Goal: Task Accomplishment & Management: Manage account settings

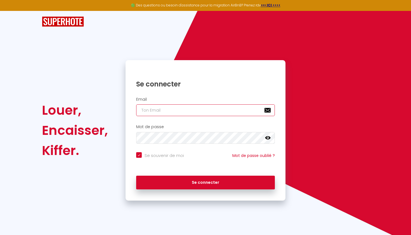
type input "[PERSON_NAME][EMAIL_ADDRESS][DOMAIN_NAME]"
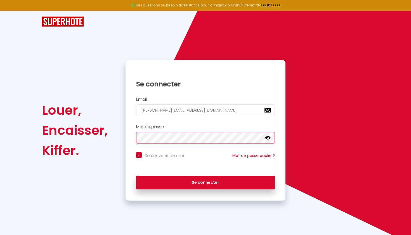
click at [205, 181] on button "Se connecter" at bounding box center [205, 183] width 139 height 14
checkbox input "true"
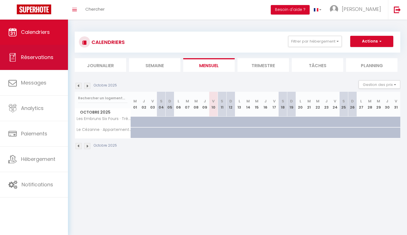
click at [39, 61] on link "Réservations" at bounding box center [34, 57] width 68 height 25
select select "not_cancelled"
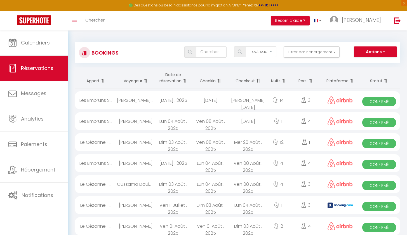
click at [370, 53] on button "Actions" at bounding box center [375, 51] width 43 height 11
click at [127, 100] on div "Adila Saadane Kheribet" at bounding box center [135, 100] width 37 height 18
select select "OK"
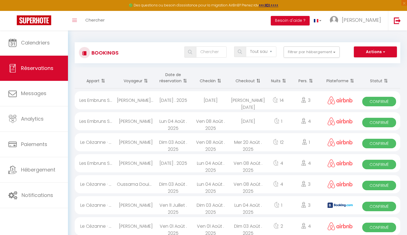
select select "0"
select select "1"
select select
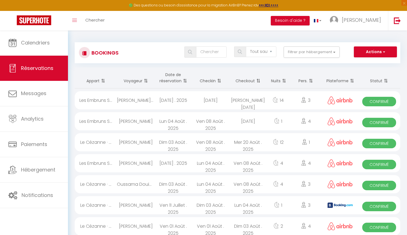
select select "45819"
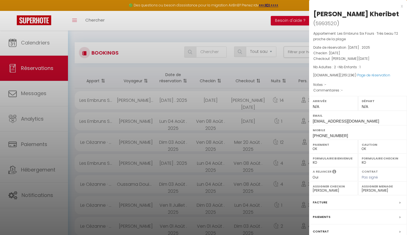
click at [141, 27] on div at bounding box center [203, 117] width 407 height 235
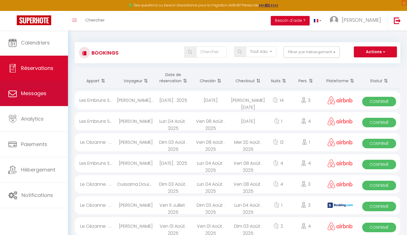
click at [35, 93] on span "Messages" at bounding box center [33, 93] width 25 height 7
select select "message"
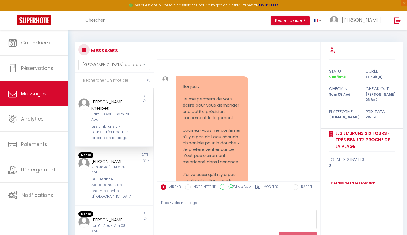
scroll to position [5236, 0]
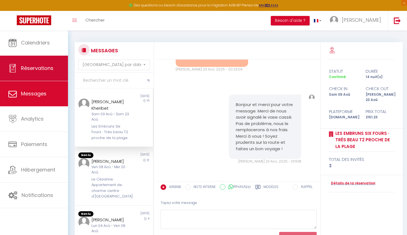
click at [49, 65] on link "Réservations" at bounding box center [34, 68] width 68 height 25
select select "not_cancelled"
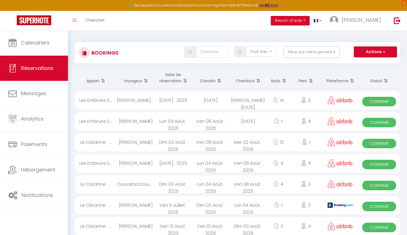
click at [103, 52] on div "Tous les statuts Annulé Confirmé Non Confirmé Tout sauf annulé No Show Request …" at bounding box center [250, 51] width 297 height 11
click at [99, 100] on div "Les Embruns S..." at bounding box center [96, 100] width 42 height 18
select select "OK"
select select "0"
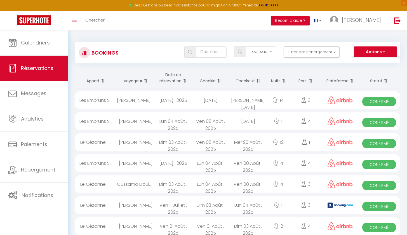
select select "0"
select select "1"
select select
select select "45819"
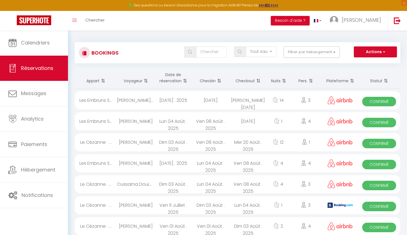
select select "45819"
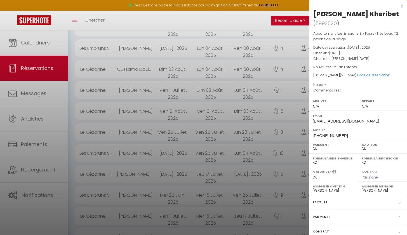
scroll to position [283, 0]
click at [124, 24] on div at bounding box center [203, 117] width 407 height 235
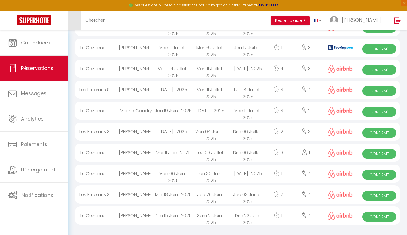
click at [76, 20] on span at bounding box center [74, 20] width 5 height 1
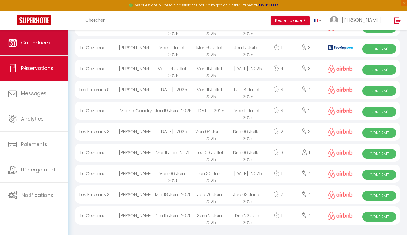
click at [35, 47] on link "Calendriers" at bounding box center [34, 42] width 68 height 25
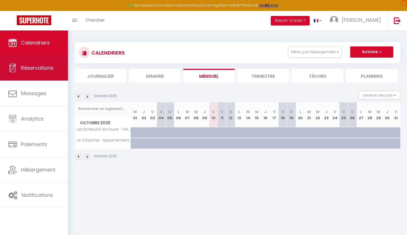
click at [37, 62] on link "Réservations" at bounding box center [34, 67] width 68 height 25
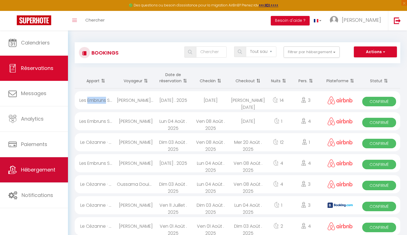
click at [39, 174] on link "Hébergement" at bounding box center [34, 169] width 68 height 25
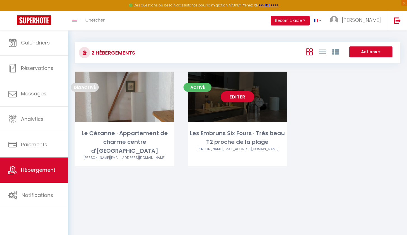
click at [221, 131] on div "Les Embruns Six Fours · Très beau T2 proche de la plage" at bounding box center [237, 138] width 99 height 18
select select "3"
select select "2"
select select "1"
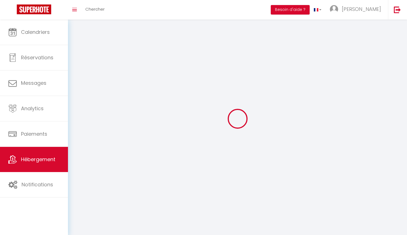
select select
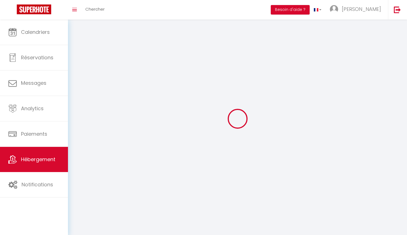
select select
checkbox input "false"
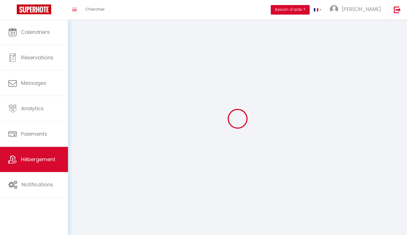
select select
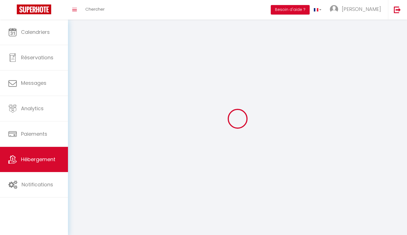
select select
checkbox input "false"
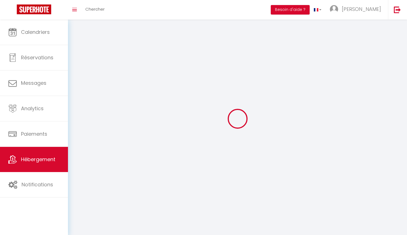
checkbox input "false"
select select
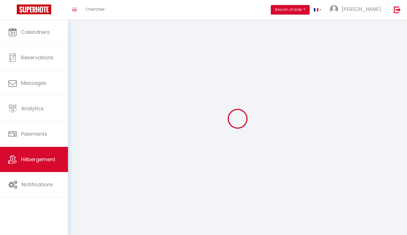
select select
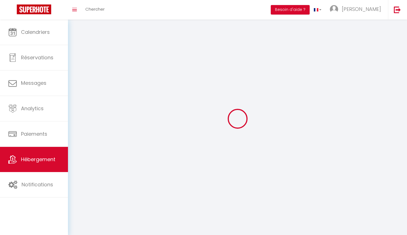
checkbox input "false"
select select
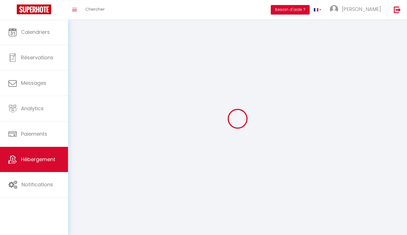
select select
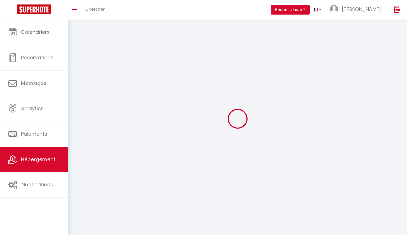
select select
checkbox input "false"
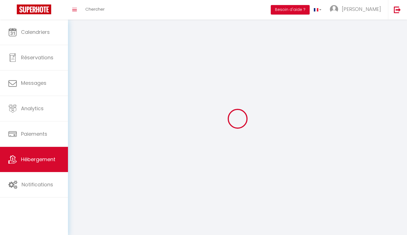
checkbox input "false"
select select
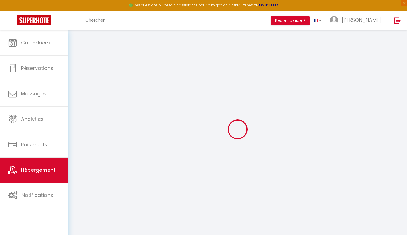
select select
checkbox input "false"
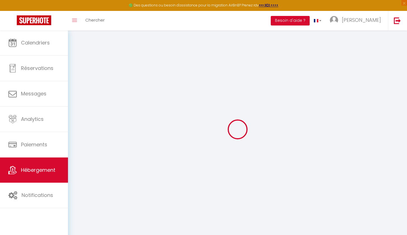
select select "14:00"
select select
select select "11:00"
select select "30"
select select "120"
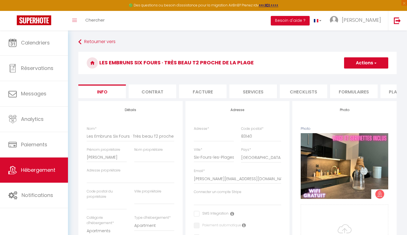
select select
checkbox input "false"
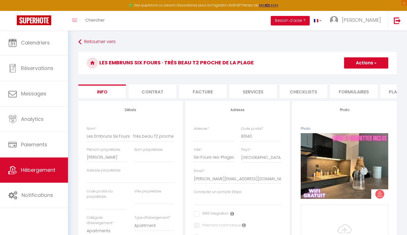
checkbox input "false"
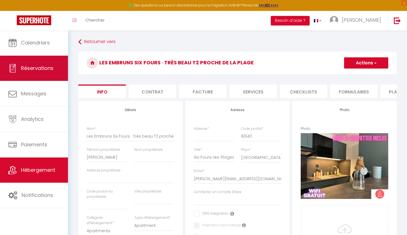
click at [48, 70] on span "Réservations" at bounding box center [37, 68] width 32 height 7
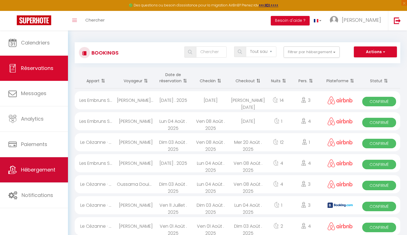
click at [45, 168] on span "Hébergement" at bounding box center [38, 169] width 34 height 7
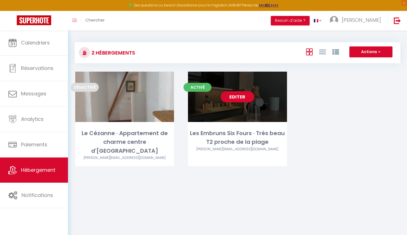
click at [216, 138] on div "Les Embruns Six Fours · Très beau T2 proche de la plage" at bounding box center [237, 138] width 99 height 18
select select "3"
select select "2"
select select "1"
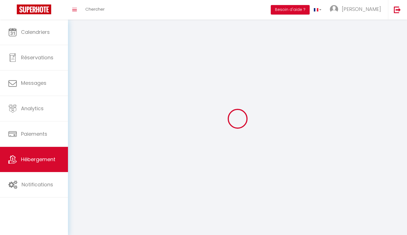
select select
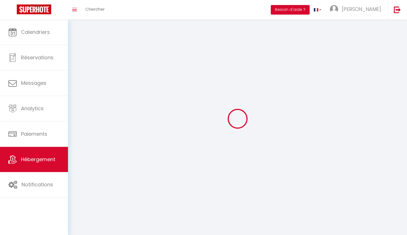
select select
checkbox input "false"
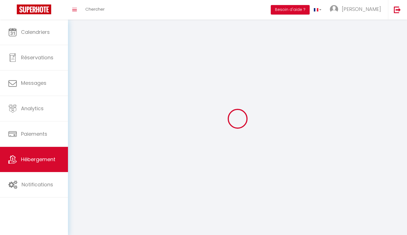
checkbox input "false"
select select
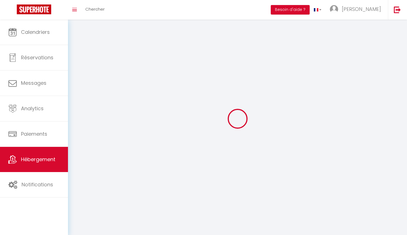
select select
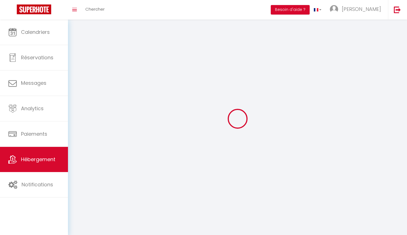
checkbox input "false"
select select
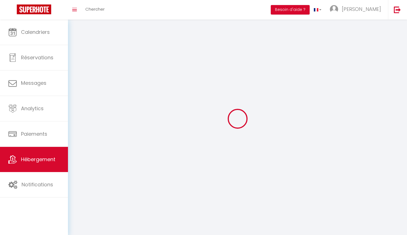
select select
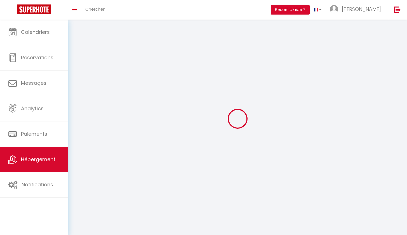
select select
checkbox input "false"
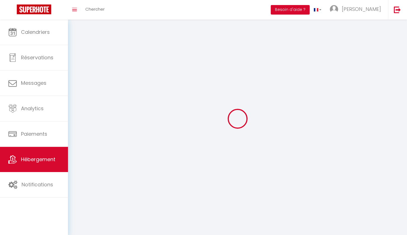
checkbox input "false"
select select
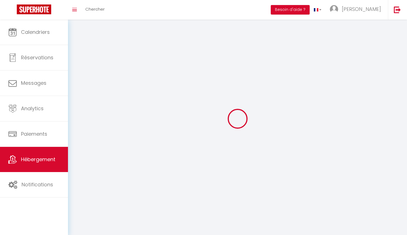
select select
checkbox input "false"
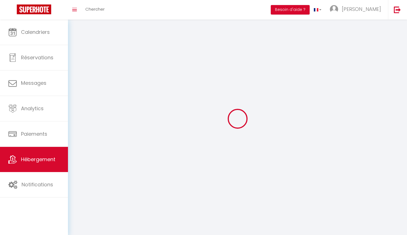
checkbox input "false"
select select
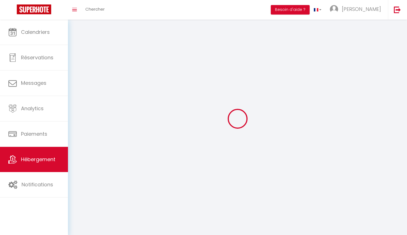
select select
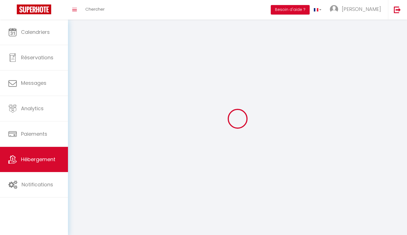
select select
checkbox input "false"
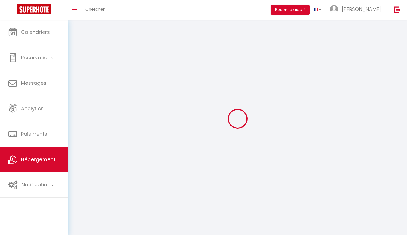
select select
select select "1"
select select "28"
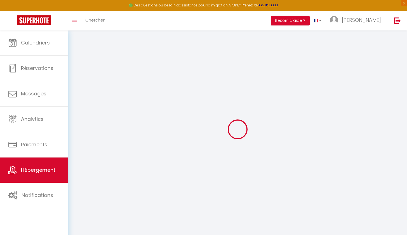
select select
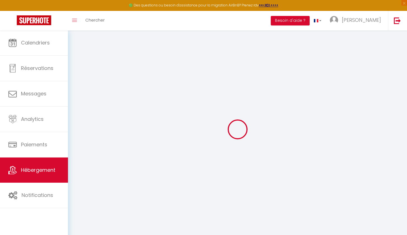
select select
checkbox input "false"
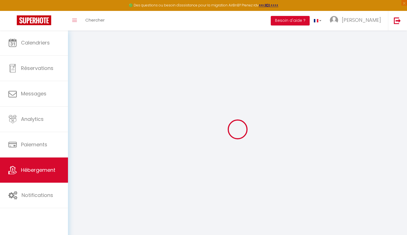
select select
type input "Les Embruns Six Fours · Très beau T2 proche de la plage"
type input "[PERSON_NAME]"
type input "115"
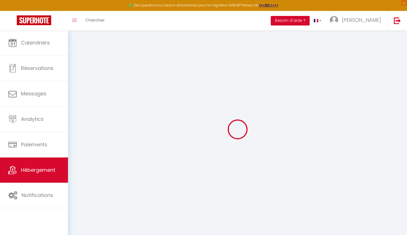
type input "85"
select select
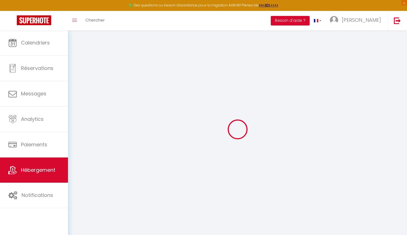
select select
type input "83140"
type input "Six-Fours-les-Plages"
type input "[PERSON_NAME][EMAIL_ADDRESS][DOMAIN_NAME]"
select select
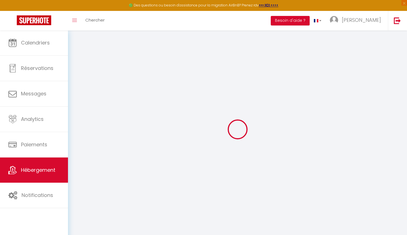
checkbox input "false"
type input "0"
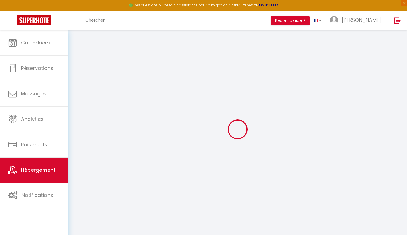
type input "0"
select select
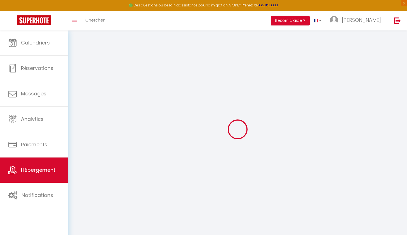
select select
checkbox input "false"
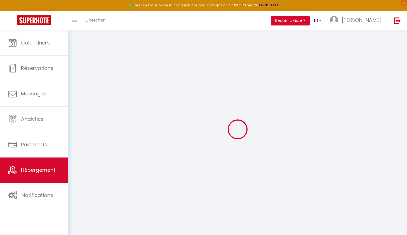
checkbox input "false"
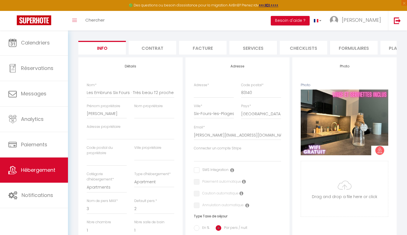
scroll to position [38, 0]
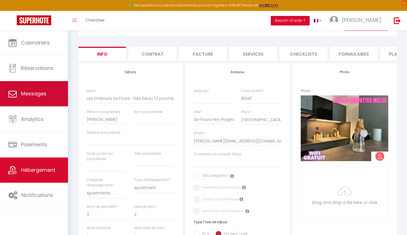
click at [30, 96] on span "Messages" at bounding box center [33, 93] width 25 height 7
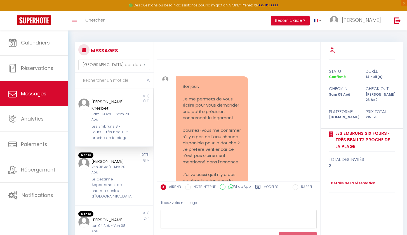
scroll to position [5236, 0]
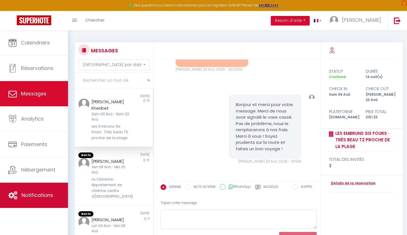
click at [42, 200] on link "Notifications" at bounding box center [34, 195] width 68 height 25
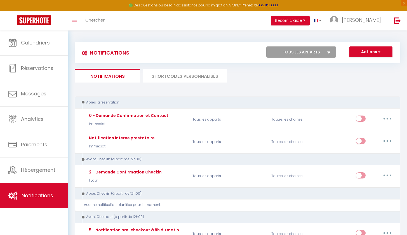
click at [165, 77] on li "SHORTCODES PERSONNALISÉS" at bounding box center [185, 76] width 84 height 14
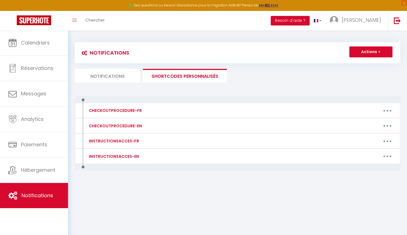
click at [112, 75] on li "Notifications" at bounding box center [107, 76] width 65 height 14
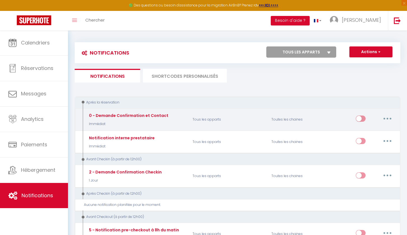
click at [130, 112] on div "0 - Demande Confirmation et Contact" at bounding box center [128, 115] width 81 height 6
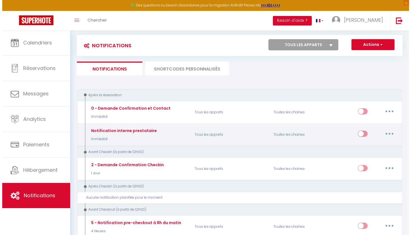
scroll to position [20, 0]
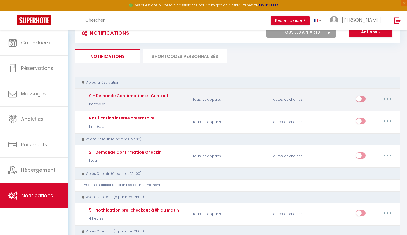
click at [385, 98] on button "button" at bounding box center [387, 98] width 16 height 9
click at [371, 111] on link "Editer" at bounding box center [372, 112] width 41 height 10
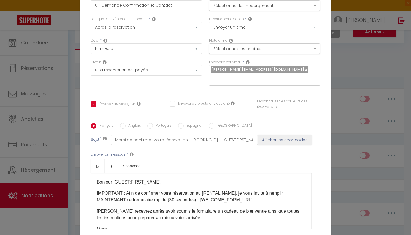
scroll to position [0, 0]
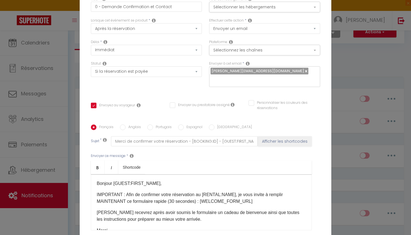
click at [359, 56] on div "Modifier la notification × Titre * 0 - Demande Confirmation et Contact Pour cet…" at bounding box center [205, 117] width 411 height 235
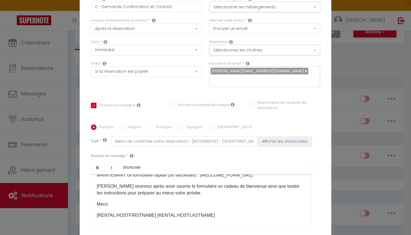
scroll to position [55, 0]
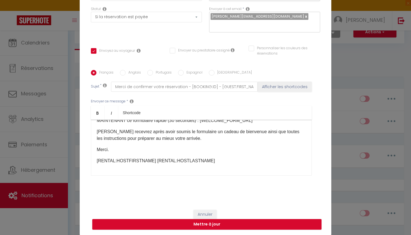
click at [206, 212] on button "Annuler" at bounding box center [204, 215] width 23 height 10
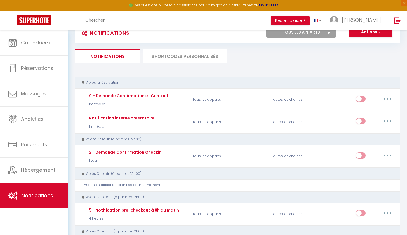
click at [39, 198] on span "Notifications" at bounding box center [38, 195] width 32 height 7
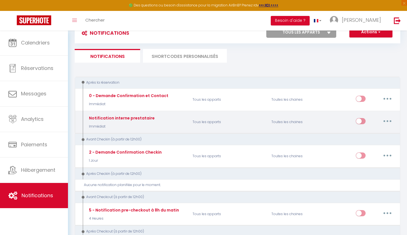
click at [126, 121] on div "Notification interne prestataire Immédiat" at bounding box center [121, 122] width 67 height 14
click at [387, 119] on button "button" at bounding box center [387, 121] width 16 height 9
click at [365, 132] on link "Editer" at bounding box center [372, 134] width 41 height 10
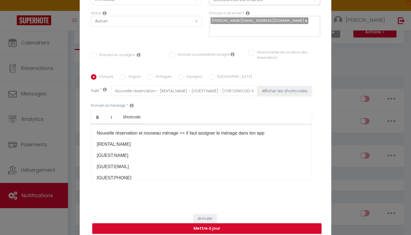
scroll to position [6, 0]
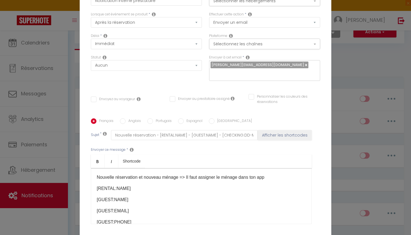
click at [340, 123] on div "Modifier la notification × Titre * Notification interne prestataire Pour cet hé…" at bounding box center [205, 117] width 411 height 235
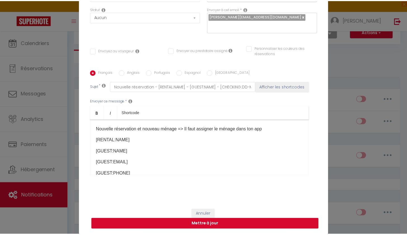
scroll to position [57, 0]
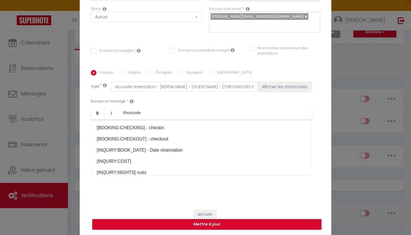
click at [197, 217] on button "Annuler" at bounding box center [204, 215] width 23 height 10
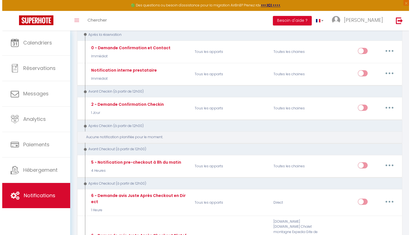
scroll to position [67, 0]
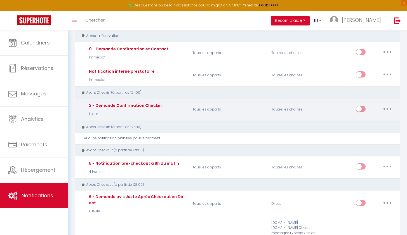
click at [388, 105] on button "button" at bounding box center [387, 108] width 16 height 9
click at [364, 122] on link "Editer" at bounding box center [372, 122] width 41 height 10
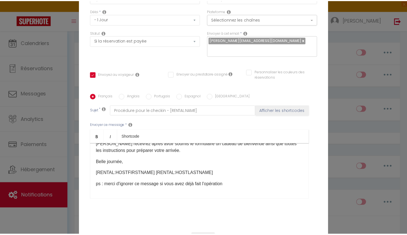
scroll to position [55, 0]
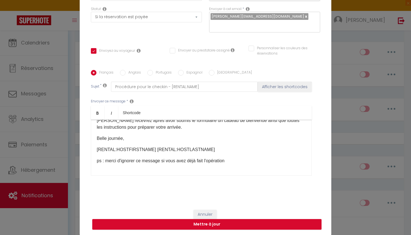
click at [209, 213] on button "Annuler" at bounding box center [204, 215] width 23 height 10
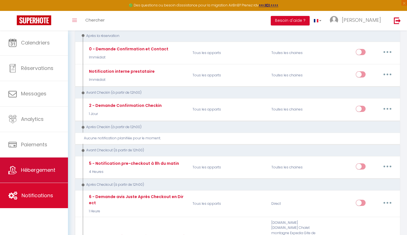
click at [44, 174] on link "Hébergement" at bounding box center [34, 169] width 68 height 25
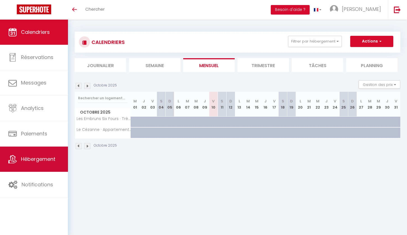
click at [48, 159] on span "Hébergement" at bounding box center [38, 158] width 34 height 7
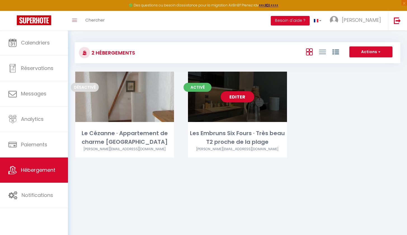
click at [224, 133] on div "Les Embruns Six Fours · Très beau T2 proche de la plage" at bounding box center [237, 138] width 99 height 18
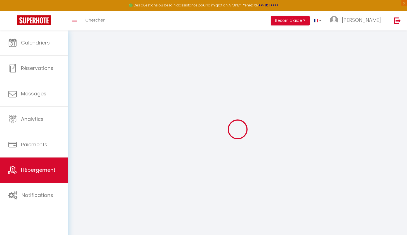
select select "+ 22 %"
select select
checkbox input "false"
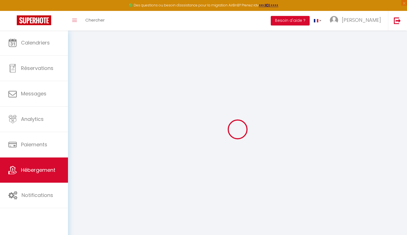
checkbox input "false"
select select "14:00"
select select
select select "11:00"
select select "30"
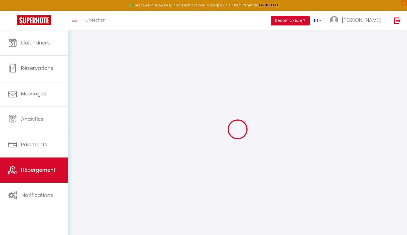
select select "120"
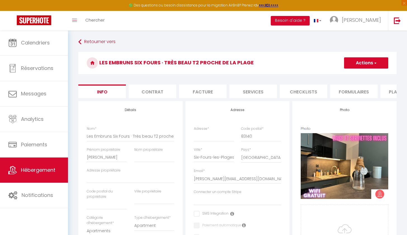
select select
checkbox input "false"
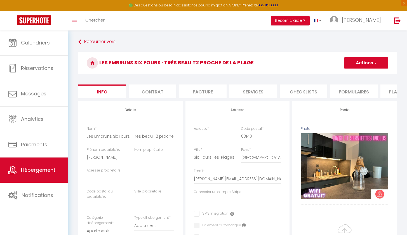
checkbox input "false"
select select "well_reviewed_guests"
select select "EUR"
select select "14355-1412102157771298730"
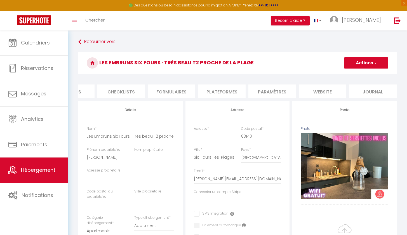
click at [225, 91] on li "Plateformes" at bounding box center [222, 91] width 48 height 14
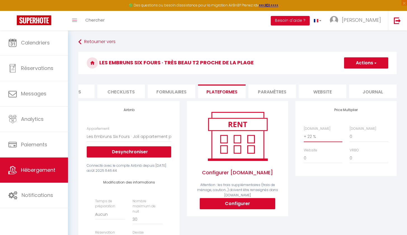
select select "+ 20 %"
click at [352, 63] on button "Actions" at bounding box center [366, 62] width 44 height 11
click at [357, 76] on link "Enregistrer" at bounding box center [366, 75] width 44 height 7
select select "well_reviewed_guests"
select select "EUR"
